Goal: Transaction & Acquisition: Purchase product/service

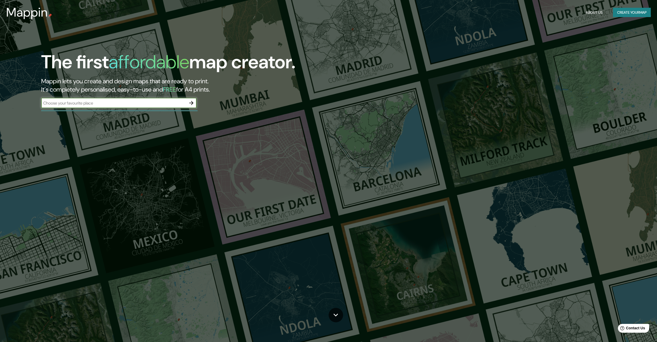
click at [194, 103] on icon "button" at bounding box center [191, 103] width 6 height 6
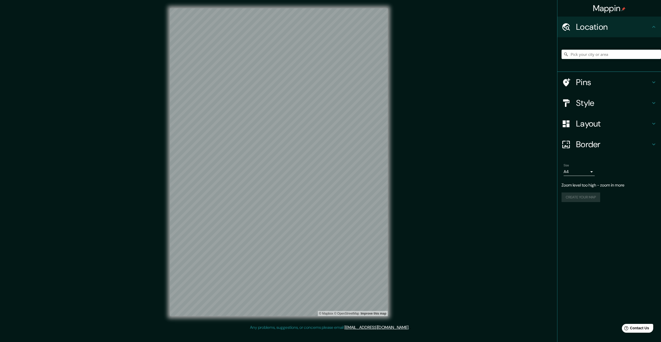
click at [402, 147] on div "Mappin Location Pins Style Layout Border Choose a border. Hint : you can make l…" at bounding box center [330, 166] width 661 height 333
click at [589, 51] on input "Pick your city or area" at bounding box center [610, 54] width 99 height 9
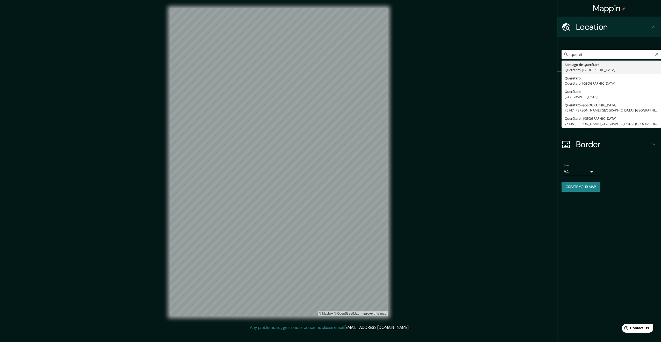
type input "[PERSON_NAME] de Querétaro, [GEOGRAPHIC_DATA], [GEOGRAPHIC_DATA]"
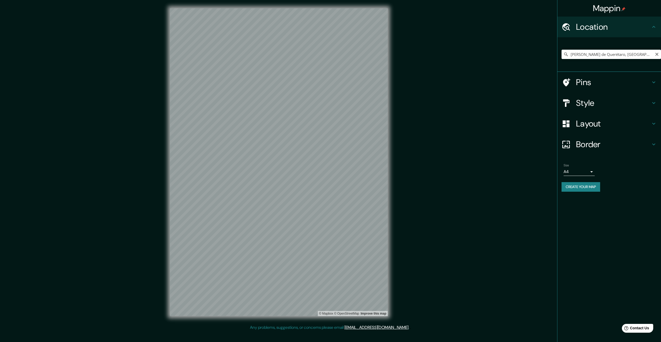
click at [565, 55] on icon at bounding box center [565, 54] width 5 height 5
click at [647, 53] on input "[PERSON_NAME] de Querétaro, [GEOGRAPHIC_DATA], [GEOGRAPHIC_DATA]" at bounding box center [610, 54] width 99 height 9
click at [648, 102] on h4 "Style" at bounding box center [613, 103] width 75 height 10
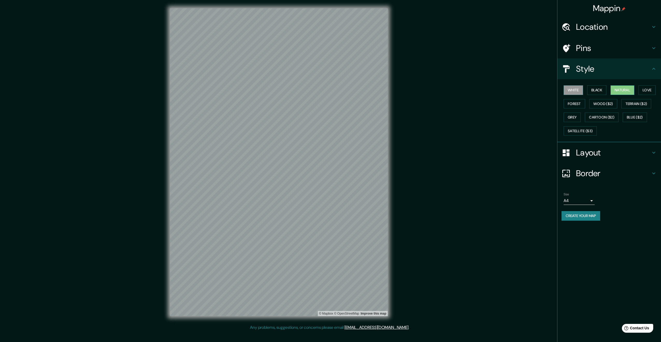
click at [626, 92] on button "Natural" at bounding box center [622, 90] width 24 height 10
click at [597, 131] on button "Satellite ($3)" at bounding box center [579, 131] width 33 height 10
click at [618, 116] on button "Cartoon ($2)" at bounding box center [602, 118] width 34 height 10
click at [580, 115] on button "Grey" at bounding box center [571, 118] width 17 height 10
click at [621, 109] on button "Terrain ($2)" at bounding box center [636, 104] width 30 height 10
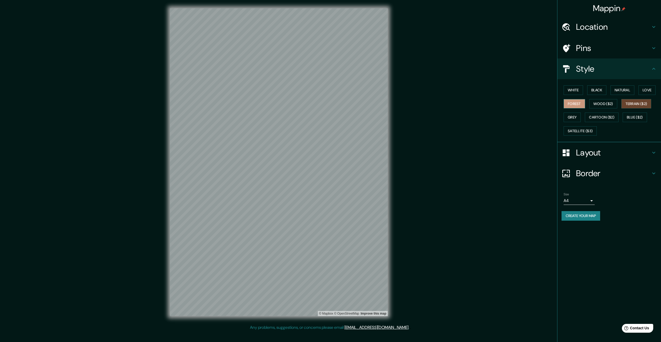
click at [585, 103] on button "Forest" at bounding box center [573, 104] width 21 height 10
click at [638, 95] on button "Love" at bounding box center [646, 90] width 17 height 10
click at [622, 122] on button "Blue ($2)" at bounding box center [634, 118] width 24 height 10
click at [597, 177] on h4 "Border" at bounding box center [613, 173] width 75 height 10
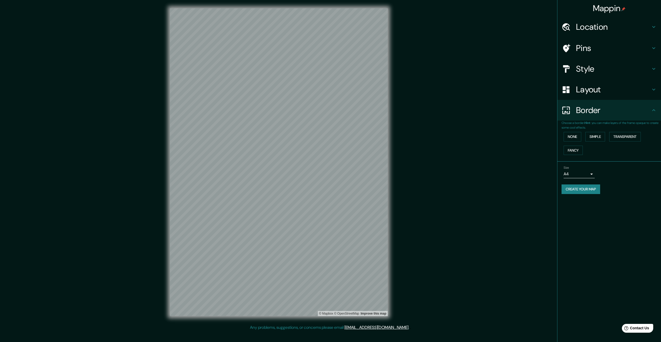
click at [626, 111] on h4 "Border" at bounding box center [613, 110] width 75 height 10
click at [584, 176] on body "Mappin Location [PERSON_NAME][GEOGRAPHIC_DATA], [GEOGRAPHIC_DATA], [GEOGRAPHIC_…" at bounding box center [330, 171] width 661 height 342
click at [583, 218] on div at bounding box center [330, 171] width 661 height 342
click at [613, 89] on h4 "Layout" at bounding box center [613, 89] width 75 height 10
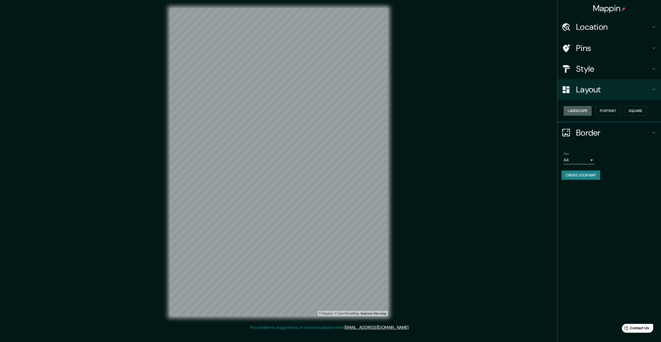
click at [582, 112] on button "Landscape" at bounding box center [577, 111] width 28 height 10
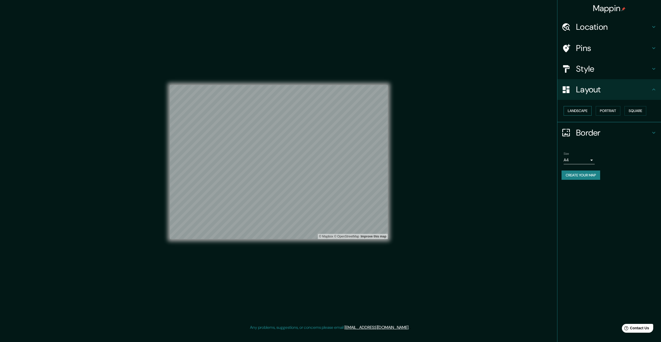
click at [582, 112] on button "Landscape" at bounding box center [577, 111] width 28 height 10
click at [604, 110] on button "Portrait" at bounding box center [607, 111] width 25 height 10
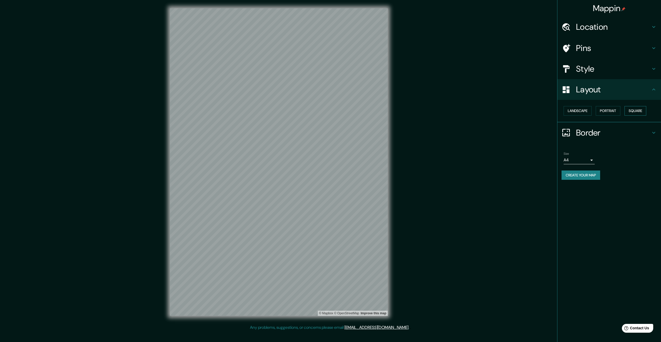
click at [644, 112] on button "Square" at bounding box center [635, 111] width 22 height 10
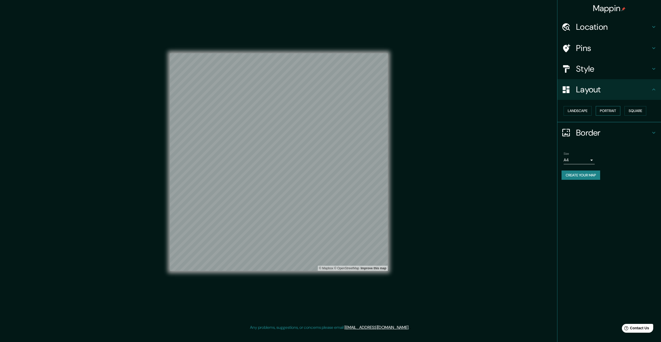
click at [601, 109] on button "Portrait" at bounding box center [607, 111] width 25 height 10
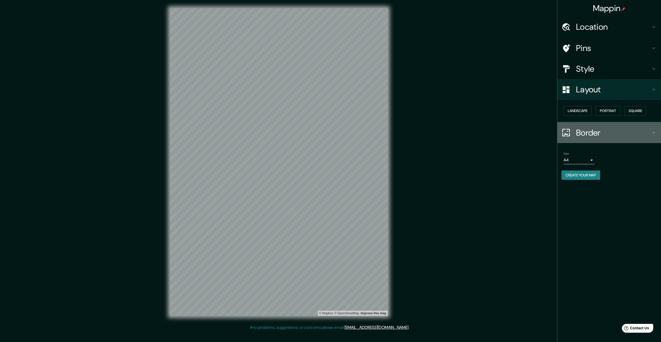
click at [611, 136] on h4 "Border" at bounding box center [613, 133] width 75 height 10
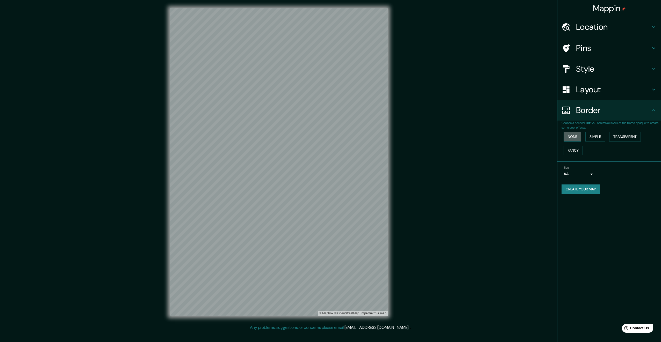
click at [578, 137] on button "None" at bounding box center [572, 137] width 18 height 10
click at [598, 136] on button "Simple" at bounding box center [595, 137] width 20 height 10
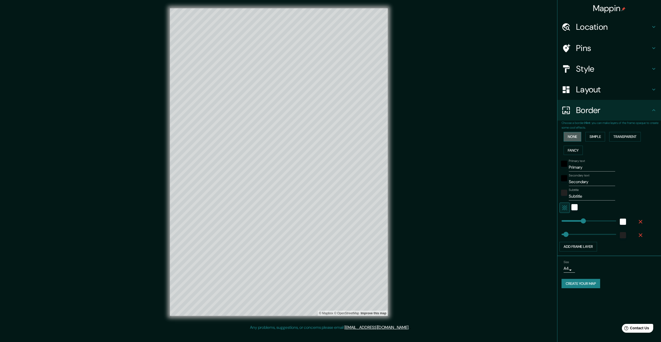
click at [577, 136] on button "None" at bounding box center [572, 137] width 18 height 10
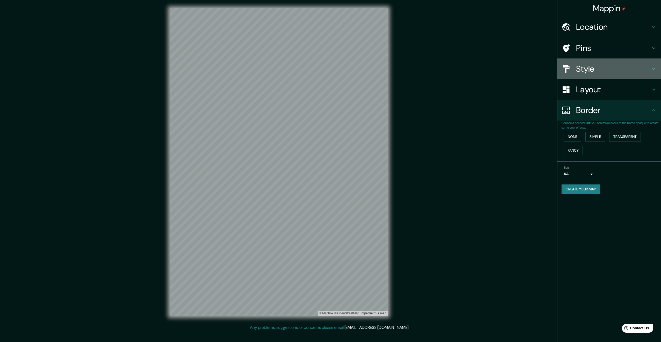
click at [597, 71] on h4 "Style" at bounding box center [613, 69] width 75 height 10
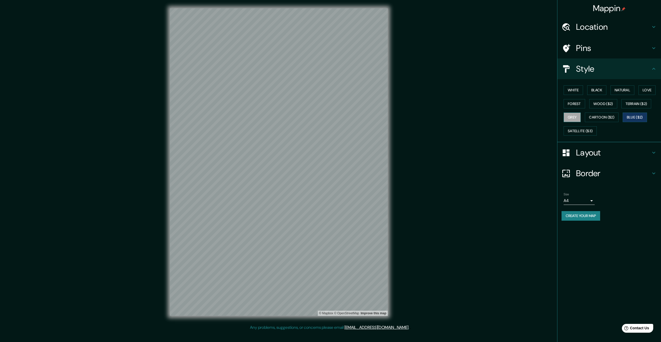
click at [580, 118] on button "Grey" at bounding box center [571, 118] width 17 height 10
click at [617, 104] on button "Wood ($2)" at bounding box center [603, 104] width 28 height 10
click at [585, 104] on button "Forest" at bounding box center [573, 104] width 21 height 10
click at [638, 95] on button "Love" at bounding box center [646, 90] width 17 height 10
click at [621, 89] on button "Natural" at bounding box center [622, 90] width 24 height 10
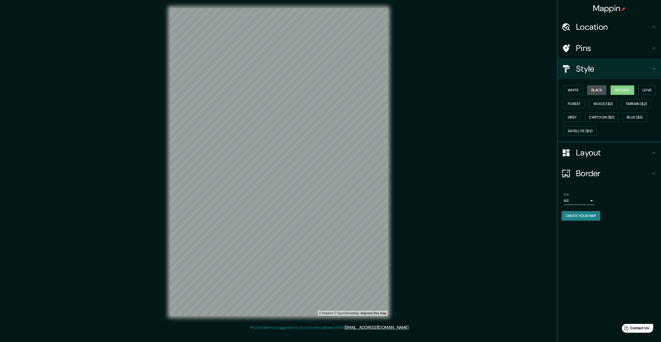
click at [595, 92] on button "Black" at bounding box center [596, 90] width 19 height 10
click at [577, 91] on button "White" at bounding box center [572, 90] width 19 height 10
click at [622, 122] on button "Blue ($2)" at bounding box center [634, 118] width 24 height 10
click at [580, 119] on button "Grey" at bounding box center [571, 118] width 17 height 10
click at [621, 109] on button "Terrain ($2)" at bounding box center [636, 104] width 30 height 10
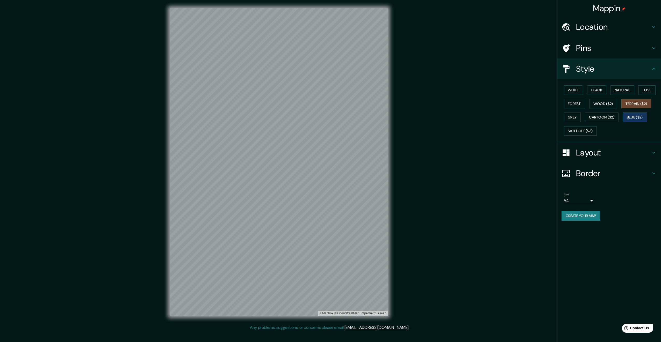
click at [622, 122] on button "Blue ($2)" at bounding box center [634, 118] width 24 height 10
click at [578, 89] on button "White" at bounding box center [572, 90] width 19 height 10
click at [603, 92] on button "Black" at bounding box center [596, 90] width 19 height 10
